Goal: Task Accomplishment & Management: Complete application form

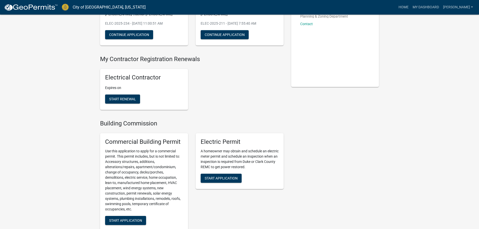
scroll to position [75, 0]
click at [225, 176] on span "Start Application" at bounding box center [221, 178] width 33 height 4
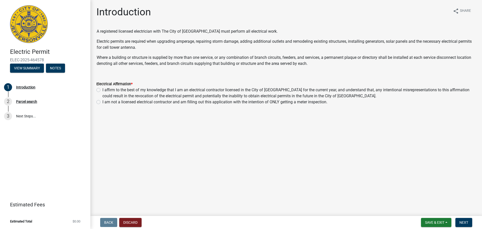
click at [103, 90] on label "I affirm to the best of my knowledge that I am an electrical contractor license…" at bounding box center [290, 93] width 374 height 12
click at [103, 90] on input "I affirm to the best of my knowledge that I am an electrical contractor license…" at bounding box center [104, 88] width 3 height 3
radio input "true"
click at [470, 223] on button "Next" at bounding box center [464, 222] width 17 height 9
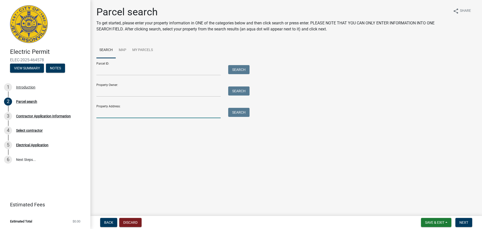
click at [146, 114] on input "Property Address:" at bounding box center [158, 113] width 124 height 10
click at [243, 113] on button "Search" at bounding box center [238, 112] width 21 height 9
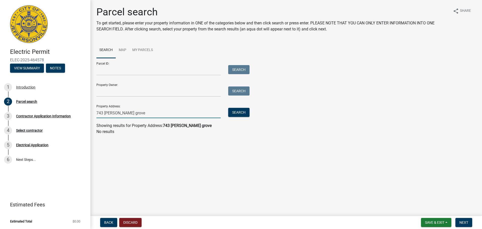
click at [143, 113] on input "743 meyers grove" at bounding box center [158, 113] width 124 height 10
click at [236, 110] on button "Search" at bounding box center [238, 112] width 21 height 9
click at [236, 112] on button "Search" at bounding box center [238, 112] width 21 height 9
click at [174, 115] on input "743 meyers" at bounding box center [158, 113] width 124 height 10
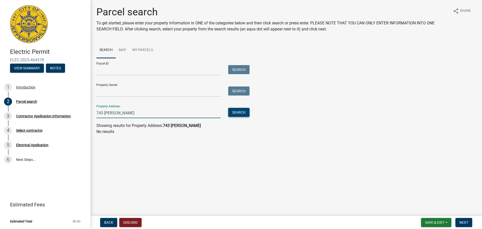
type input "743 meyer"
click at [234, 115] on button "Search" at bounding box center [238, 112] width 21 height 9
click at [235, 113] on button "Search" at bounding box center [238, 112] width 21 height 9
drag, startPoint x: 122, startPoint y: 113, endPoint x: 95, endPoint y: 109, distance: 27.6
click at [87, 112] on div "Electric Permit ELEC-2025-464578 View Summary Notes 1 Introduction 2 Parcel sea…" at bounding box center [241, 114] width 482 height 229
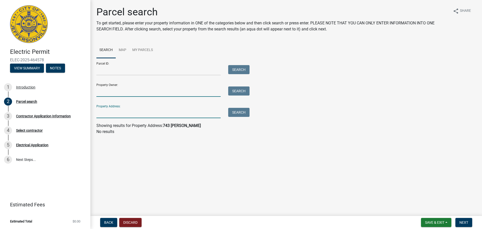
click at [114, 90] on input "Property Owner:" at bounding box center [158, 91] width 124 height 10
type input "ungersma"
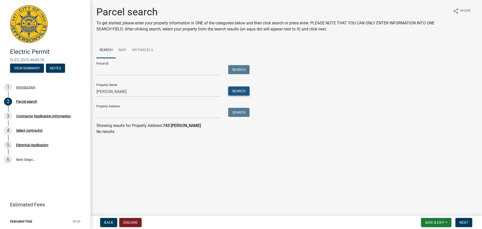
click at [240, 92] on button "Search" at bounding box center [238, 90] width 21 height 9
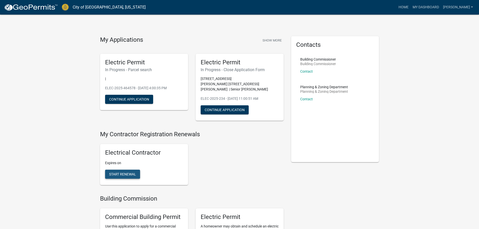
click at [128, 172] on span "Start Renewal" at bounding box center [122, 174] width 27 height 4
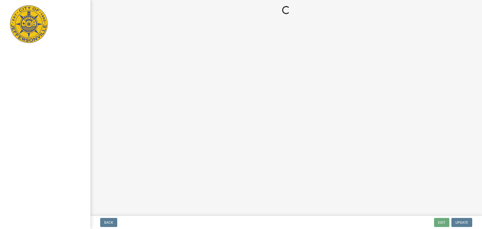
select select "KY"
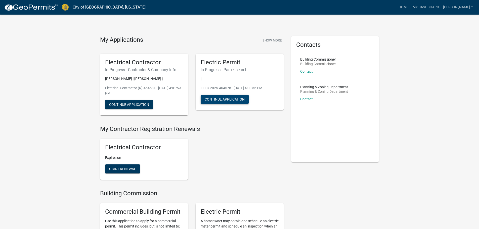
click at [217, 100] on button "Continue Application" at bounding box center [225, 99] width 48 height 9
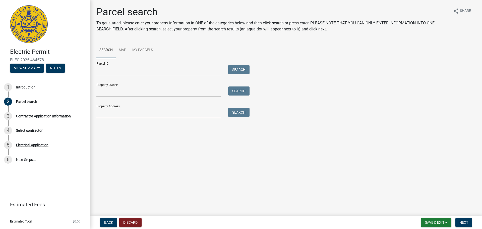
click at [151, 116] on input "Property Address:" at bounding box center [158, 113] width 124 height 10
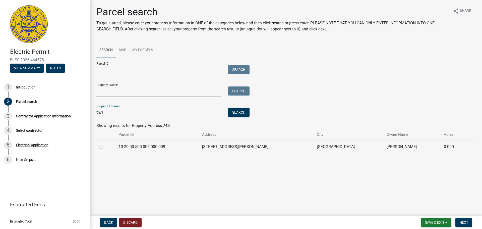
click at [127, 114] on input "743" at bounding box center [158, 113] width 124 height 10
type input "743 m"
click at [243, 110] on button "Search" at bounding box center [238, 112] width 21 height 9
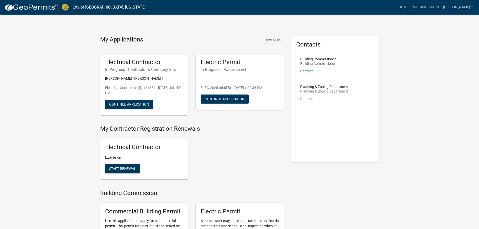
scroll to position [101, 0]
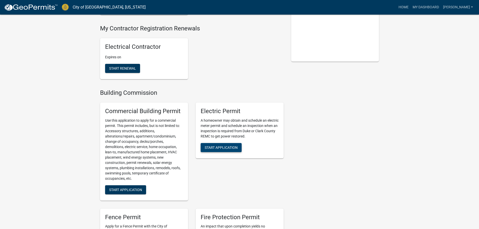
click at [213, 148] on span "Start Application" at bounding box center [221, 147] width 33 height 4
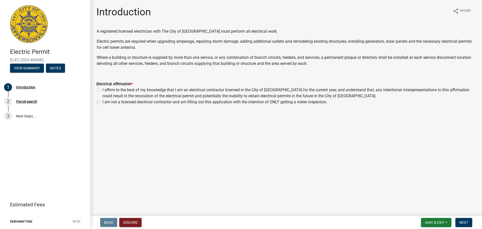
click at [103, 89] on label "I affirm to the best of my knowledge that I am an electrical contractor license…" at bounding box center [290, 93] width 374 height 12
click at [103, 89] on input "I affirm to the best of my knowledge that I am an electrical contractor license…" at bounding box center [104, 88] width 3 height 3
radio input "true"
click at [464, 223] on span "Next" at bounding box center [464, 222] width 9 height 4
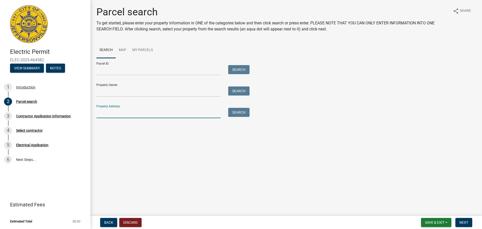
click at [97, 115] on input "Property Address:" at bounding box center [158, 113] width 124 height 10
type input "743"
